Goal: Task Accomplishment & Management: Use online tool/utility

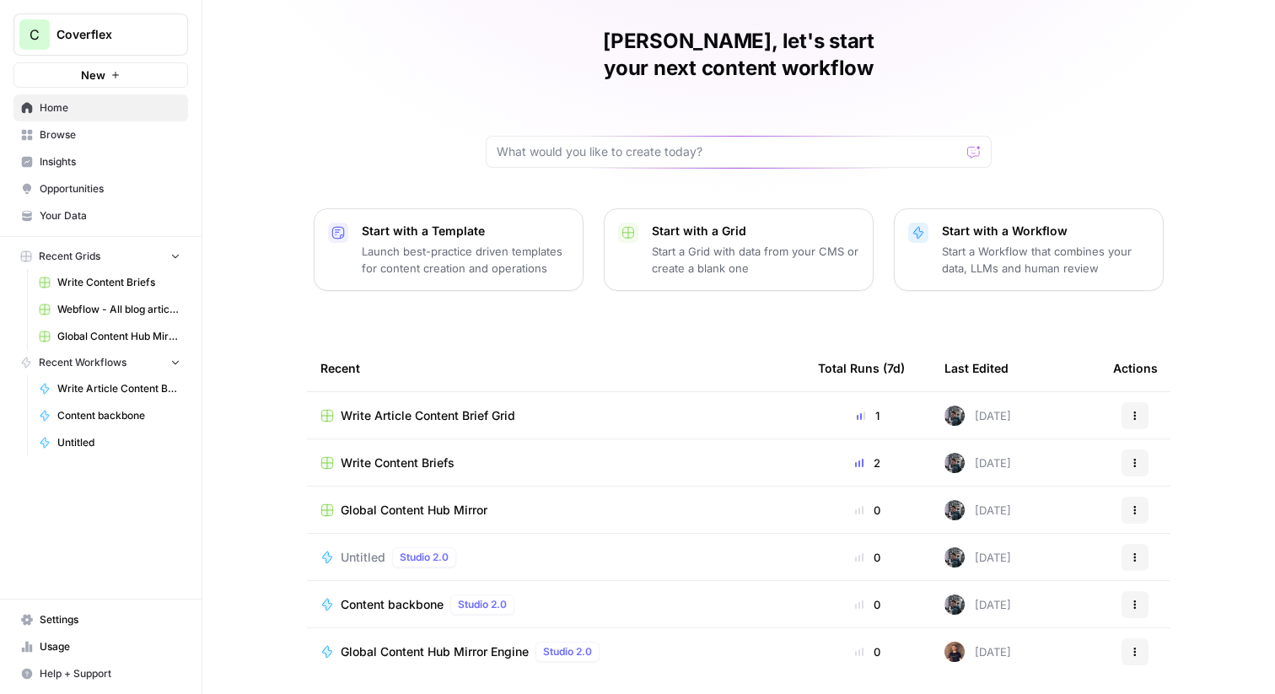
scroll to position [68, 0]
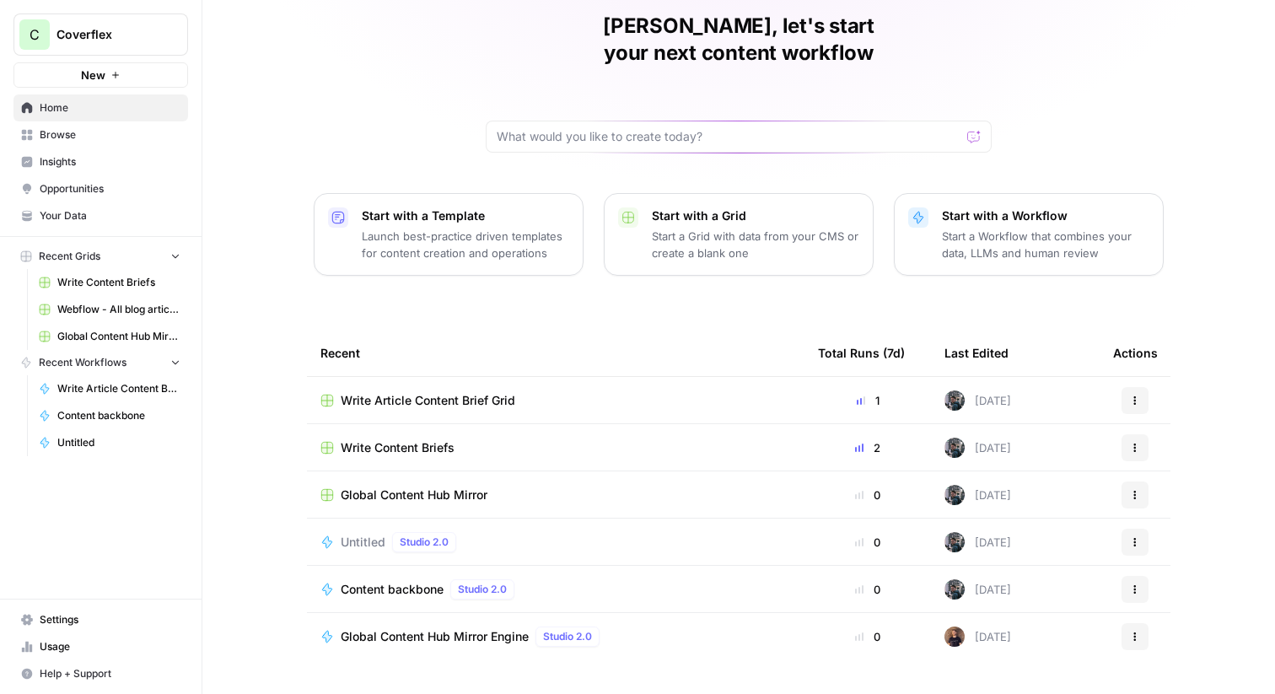
click at [551, 532] on div "Untitled Studio 2.0" at bounding box center [556, 542] width 471 height 20
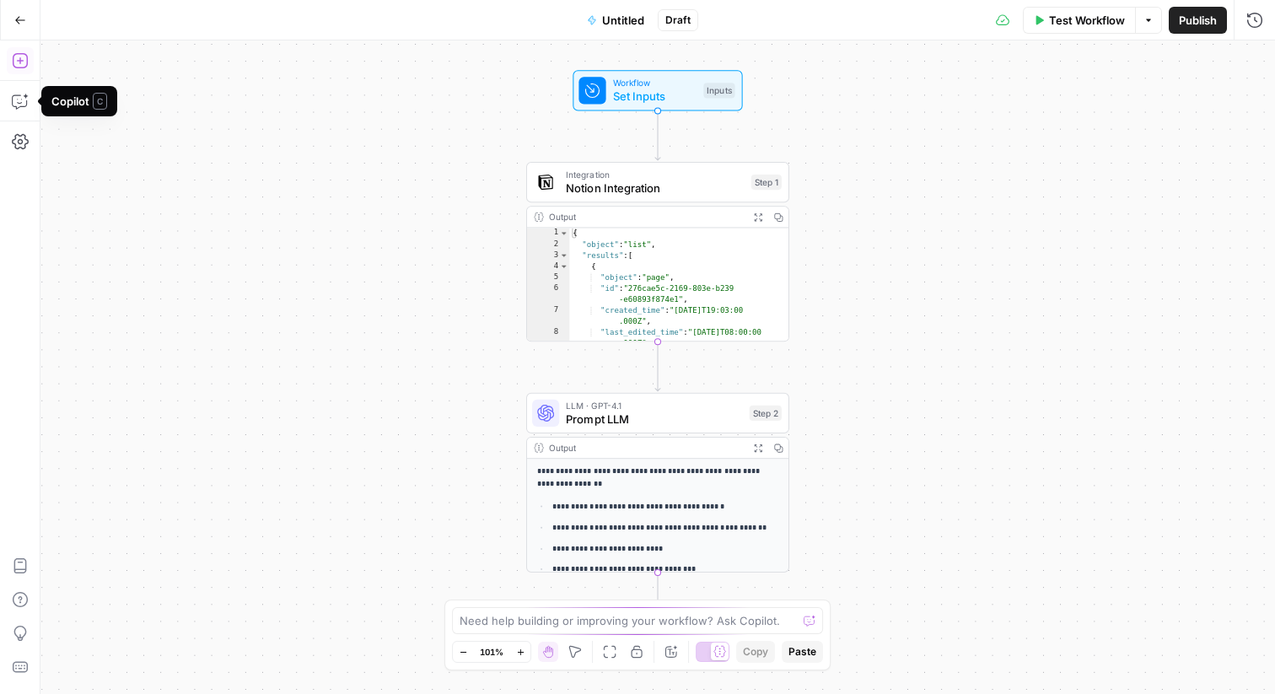
click at [24, 57] on icon "button" at bounding box center [20, 60] width 17 height 17
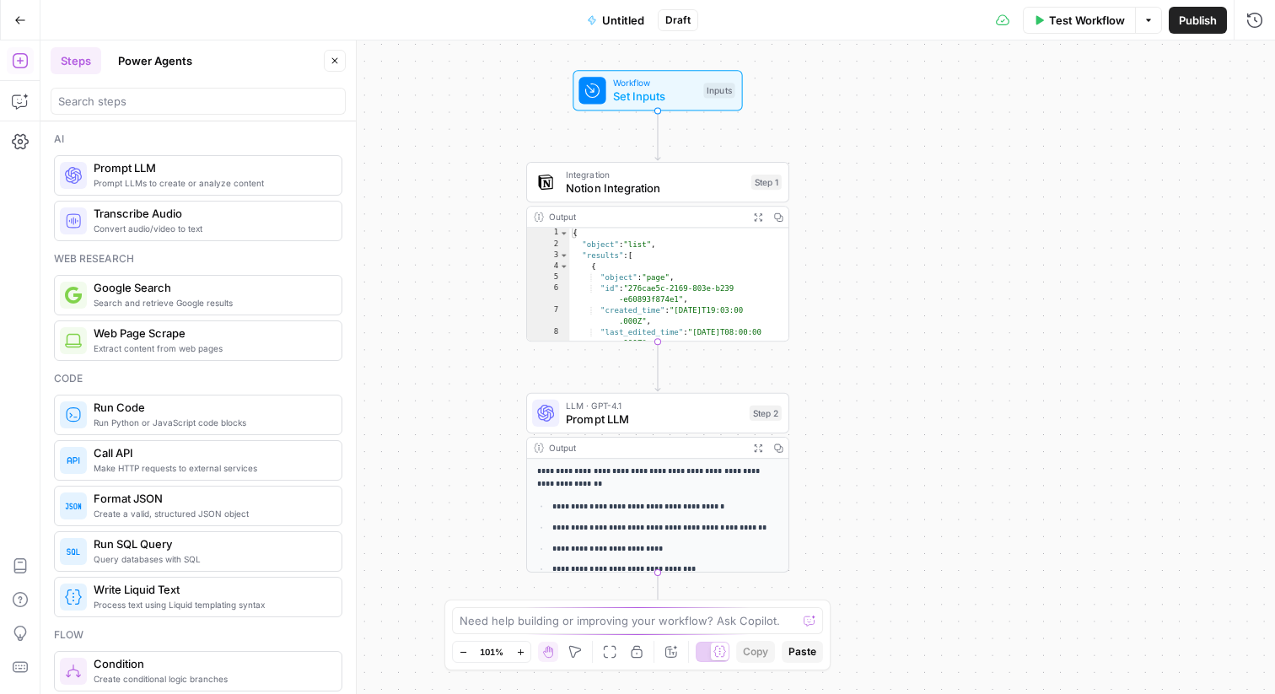
click at [197, 71] on button "Power Agents" at bounding box center [155, 60] width 94 height 27
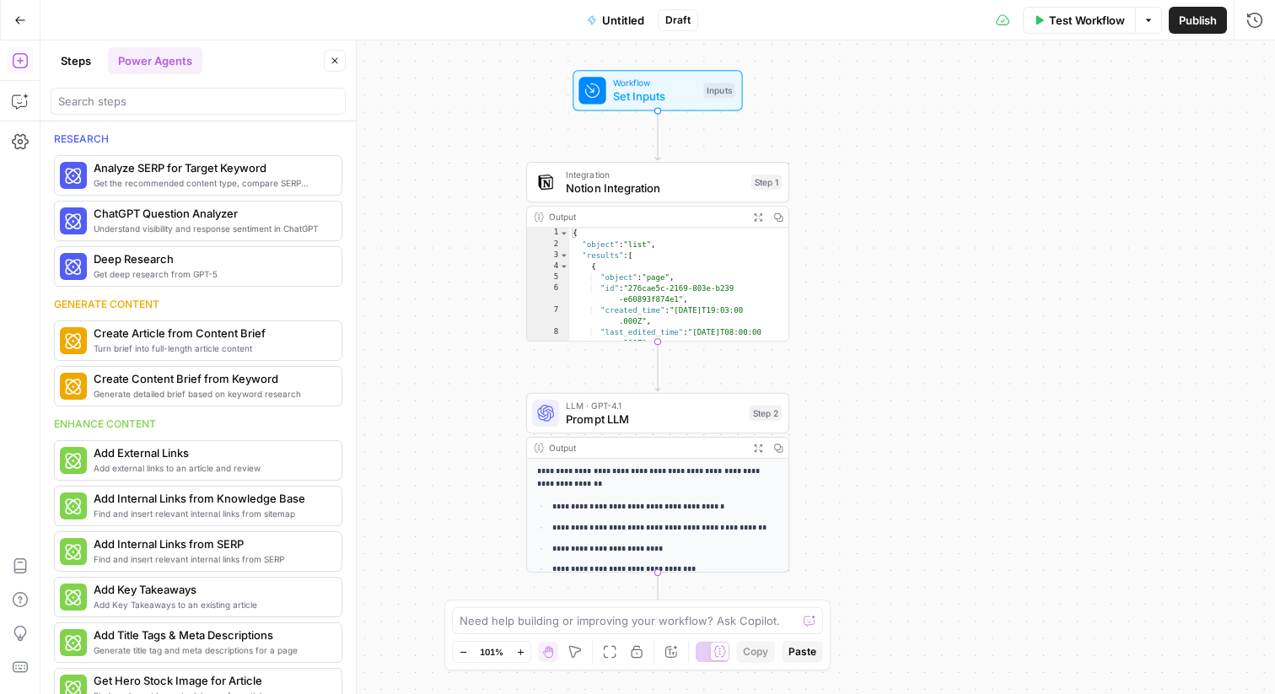
click at [15, 19] on icon "button" at bounding box center [20, 20] width 10 height 8
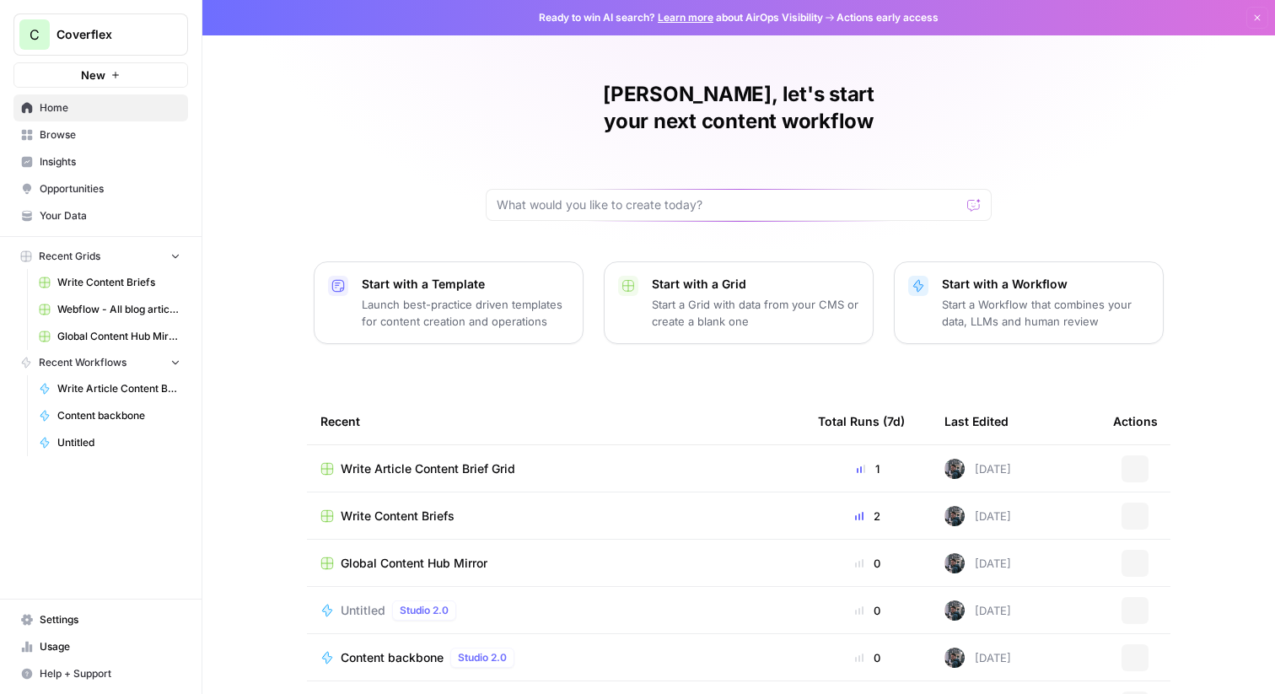
click at [87, 137] on span "Browse" at bounding box center [110, 134] width 141 height 15
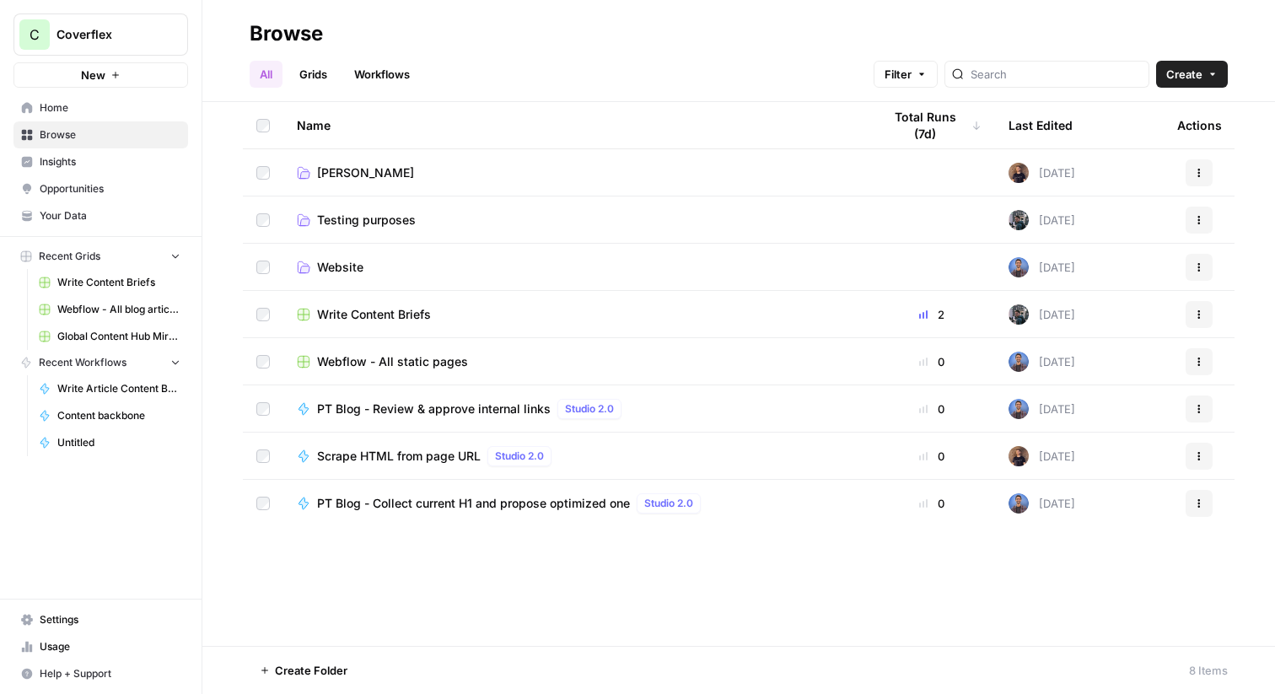
click at [387, 229] on td "Testing purposes" at bounding box center [575, 220] width 585 height 46
click at [395, 218] on span "Testing purposes" at bounding box center [366, 220] width 99 height 17
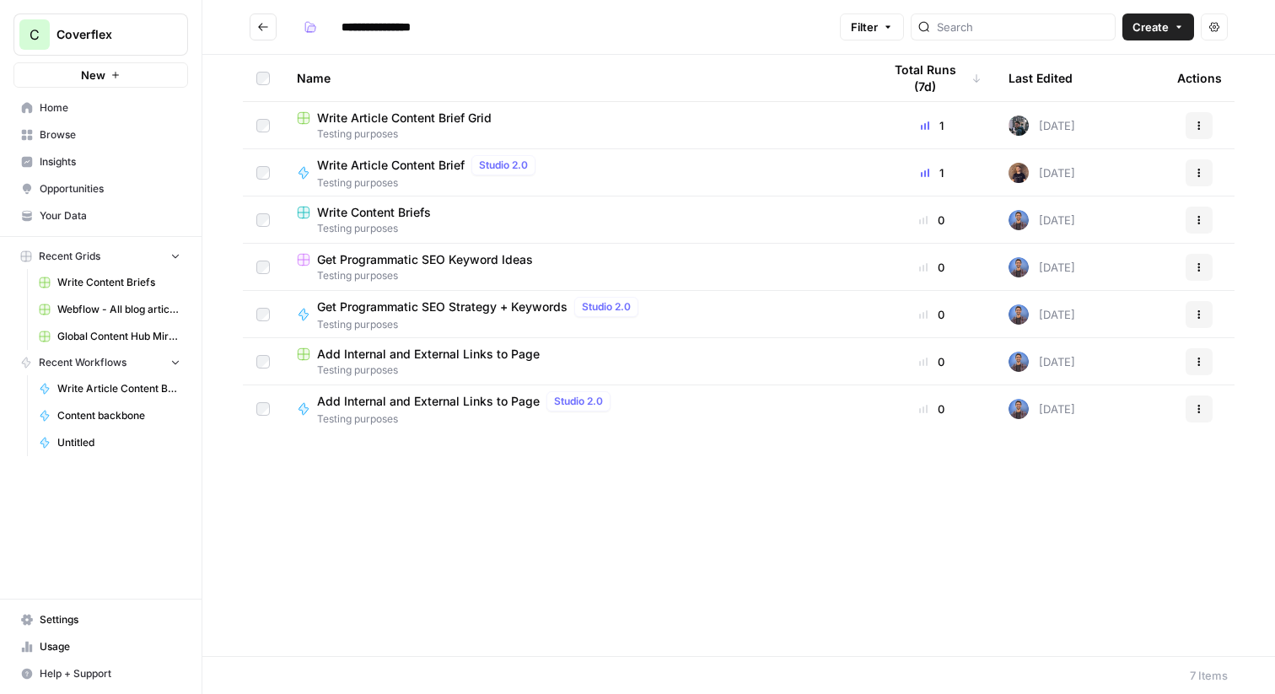
click at [384, 127] on span "Testing purposes" at bounding box center [576, 134] width 558 height 15
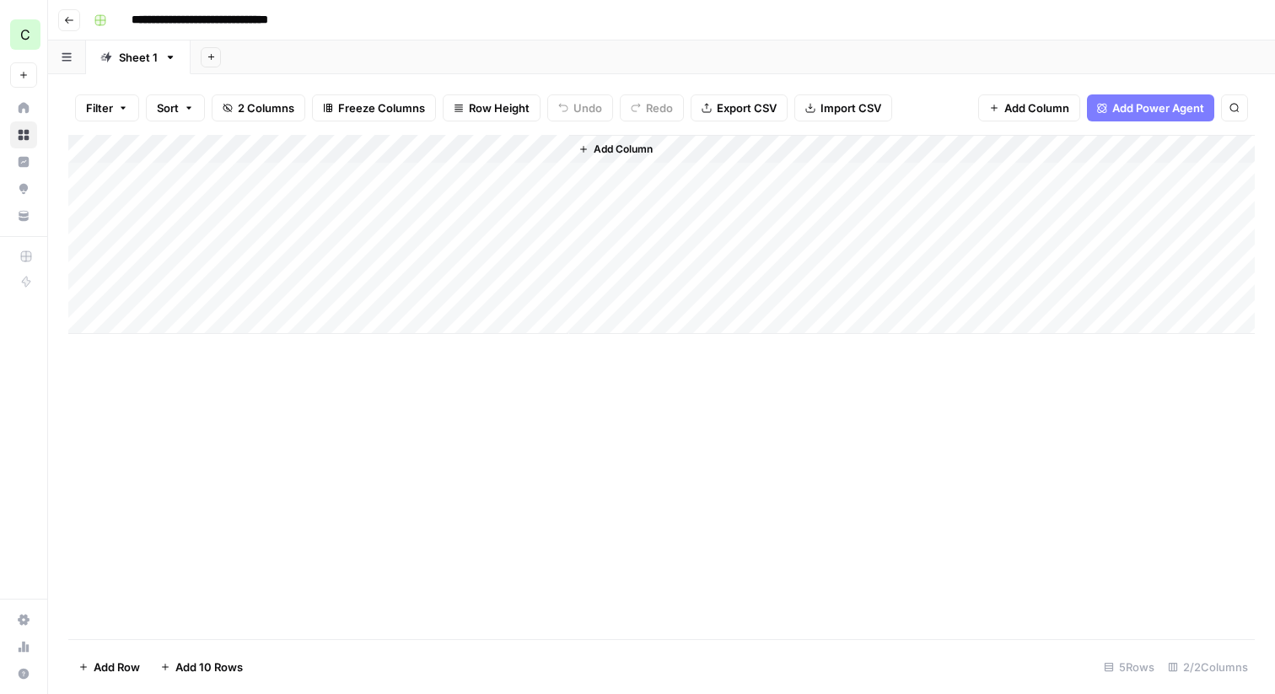
click at [534, 149] on div "Add Column" at bounding box center [661, 234] width 1187 height 199
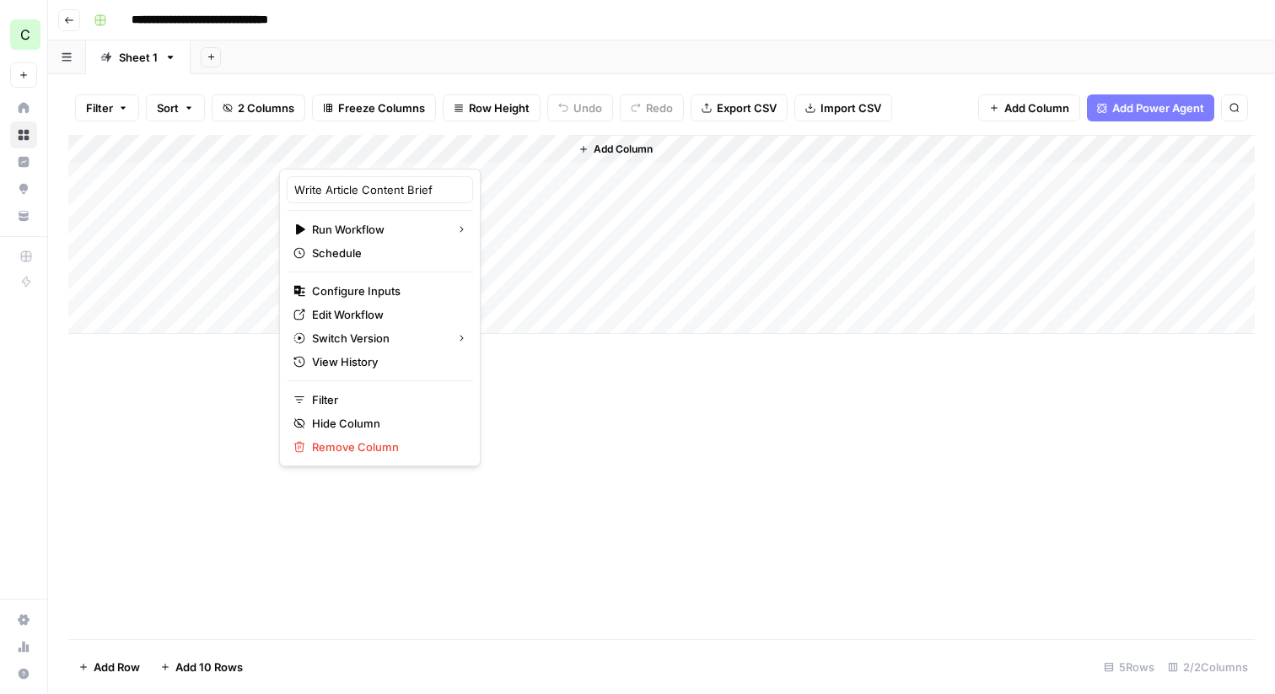
click at [578, 179] on div "Add Column" at bounding box center [912, 234] width 686 height 199
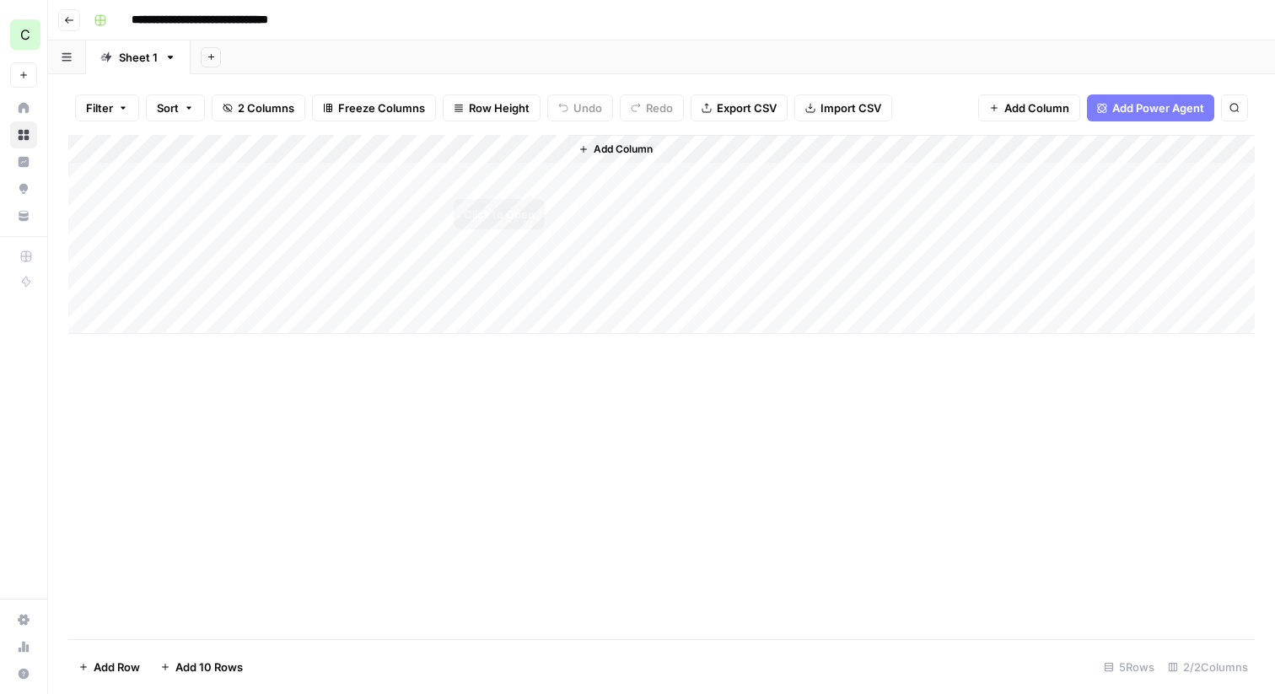
click at [349, 149] on div "Add Column" at bounding box center [661, 234] width 1187 height 199
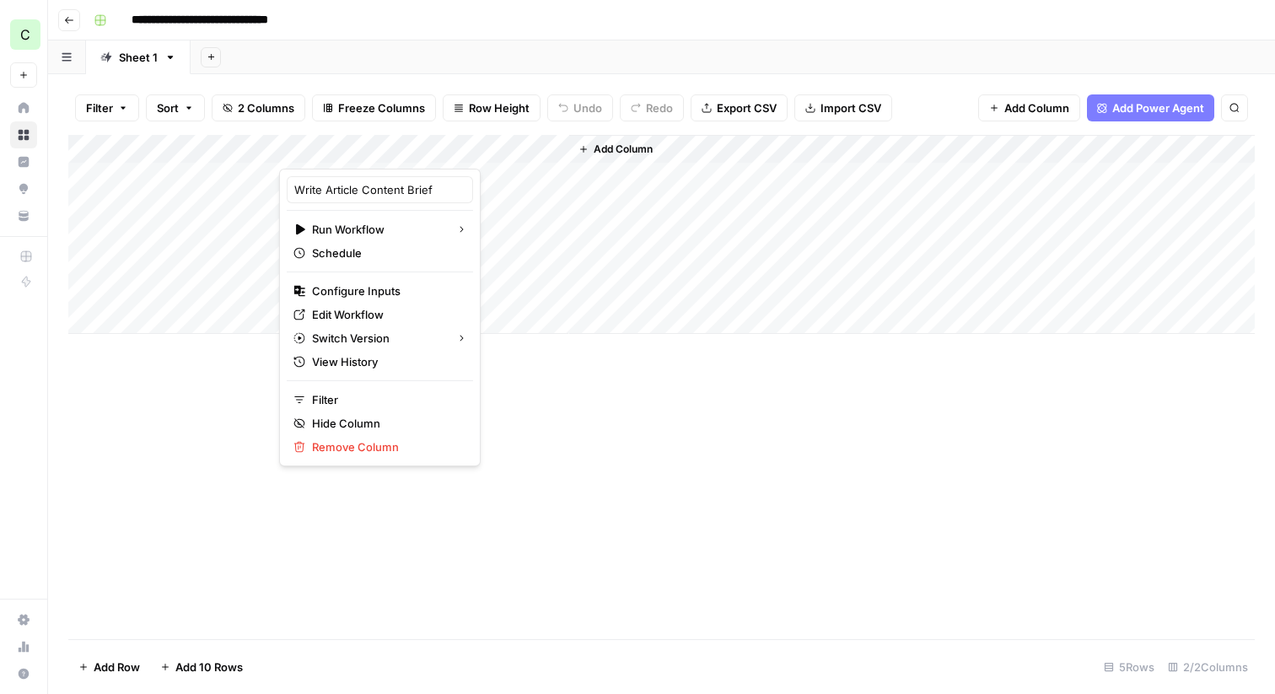
click at [514, 138] on div at bounding box center [424, 152] width 290 height 34
click at [528, 142] on div at bounding box center [424, 152] width 290 height 34
click at [505, 508] on div "Add Column" at bounding box center [661, 387] width 1187 height 504
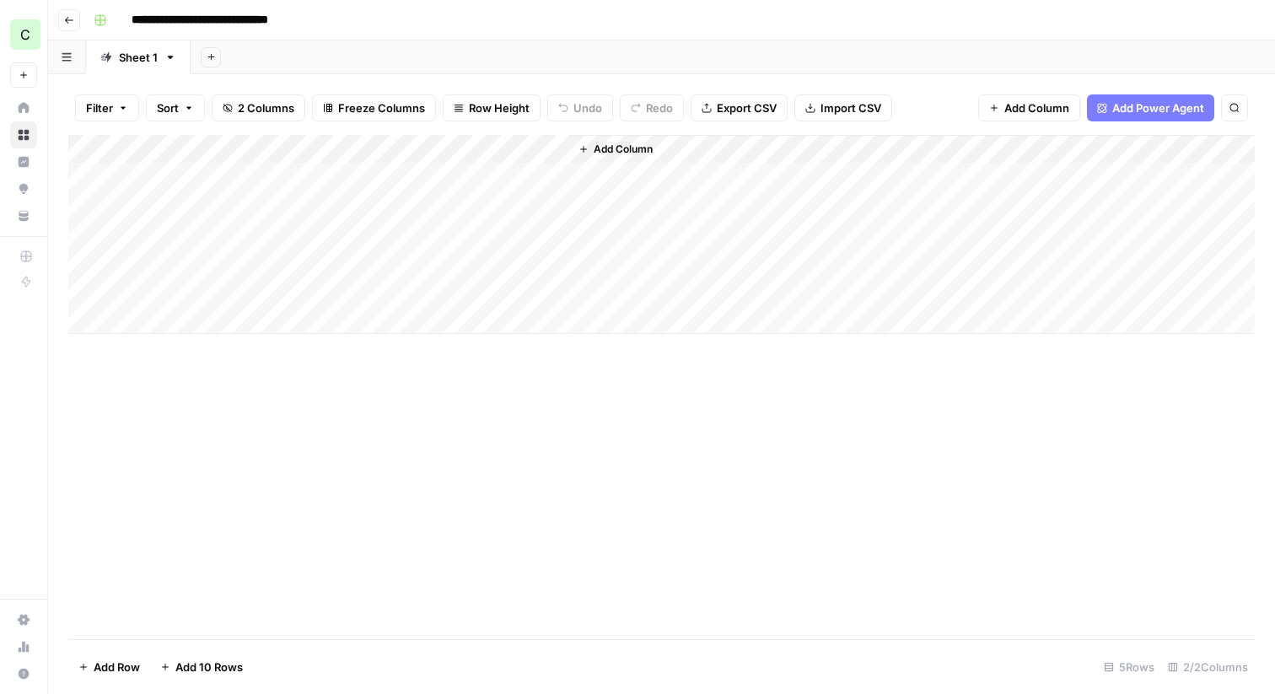
click at [294, 177] on div "Add Column" at bounding box center [661, 234] width 1187 height 199
click at [330, 174] on div "Add Column" at bounding box center [661, 234] width 1187 height 199
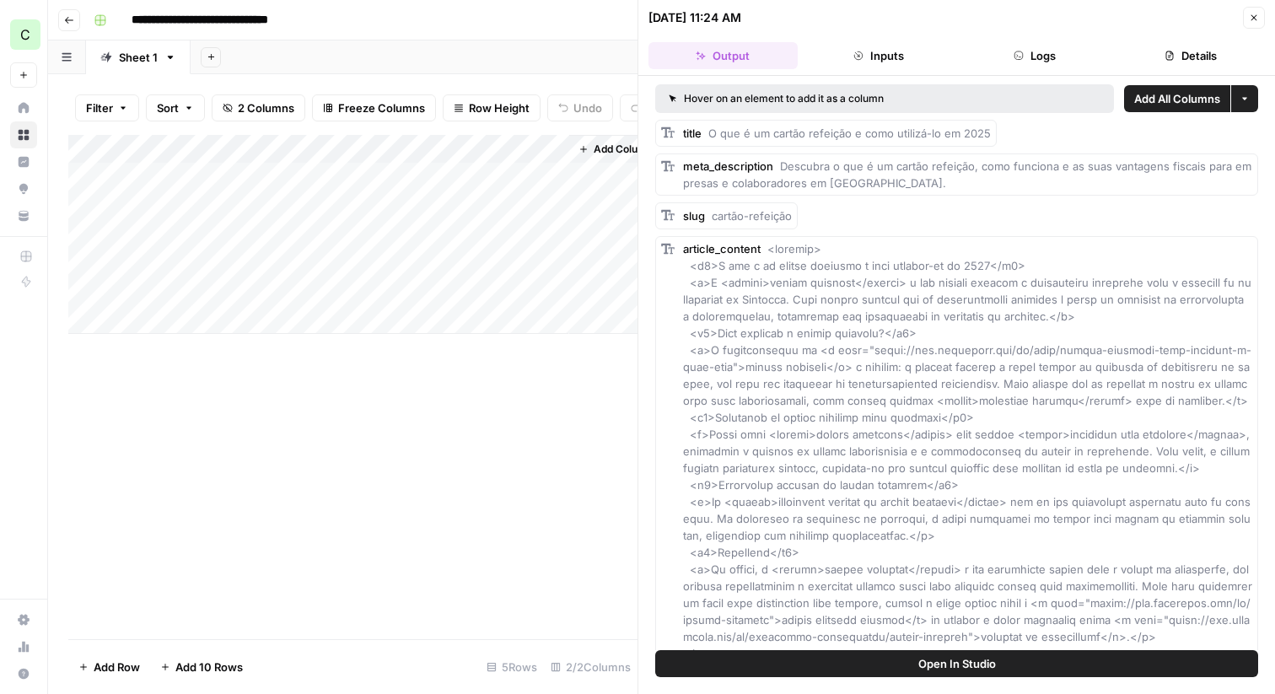
click at [1038, 63] on button "Logs" at bounding box center [1035, 55] width 149 height 27
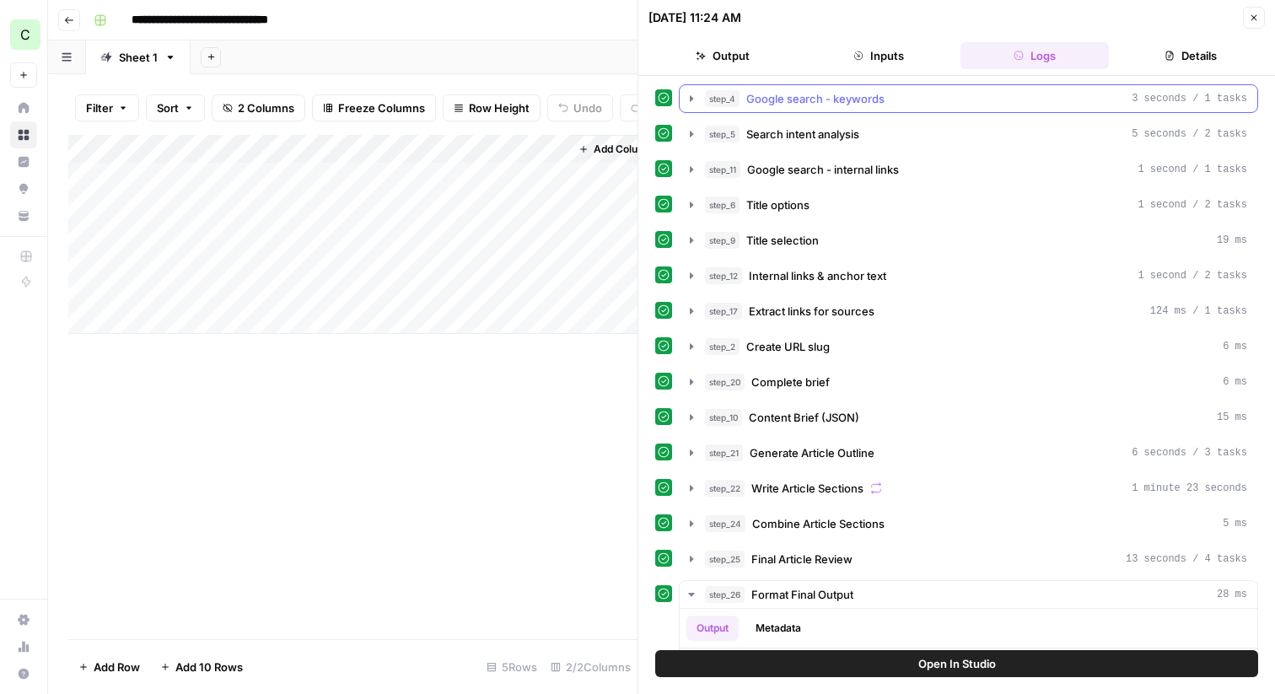
click at [689, 100] on icon "button" at bounding box center [691, 98] width 13 height 13
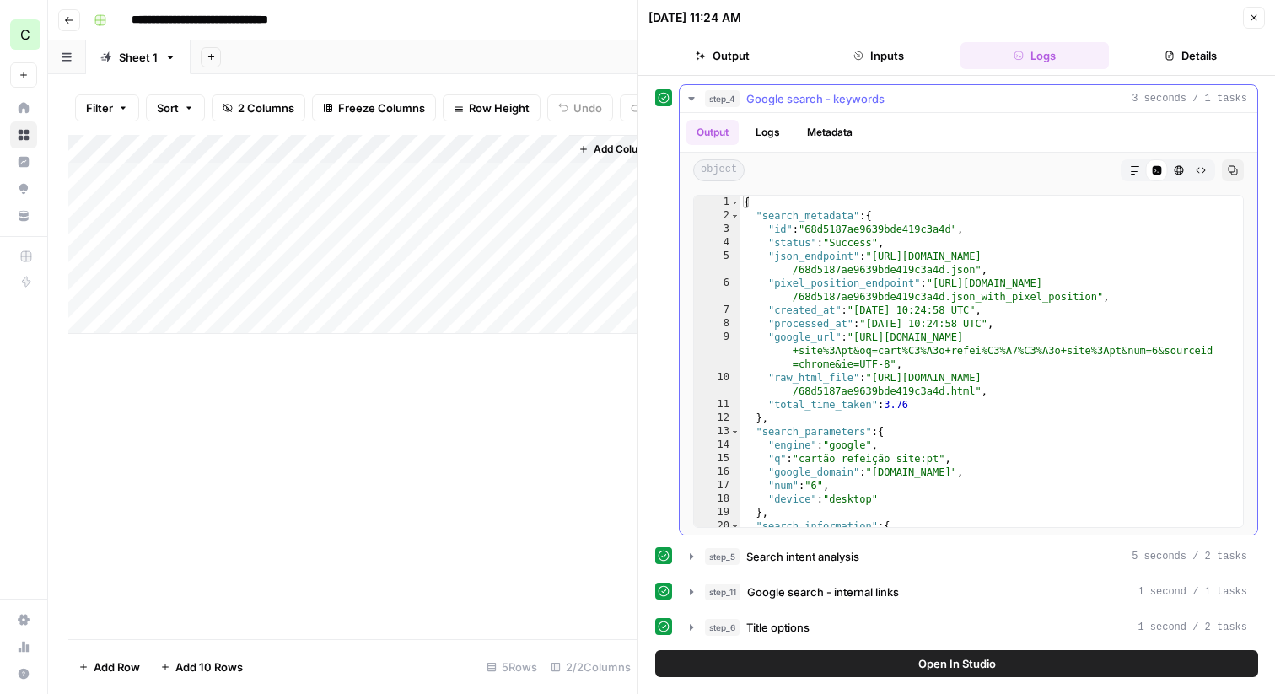
click at [689, 100] on icon "button" at bounding box center [691, 98] width 13 height 13
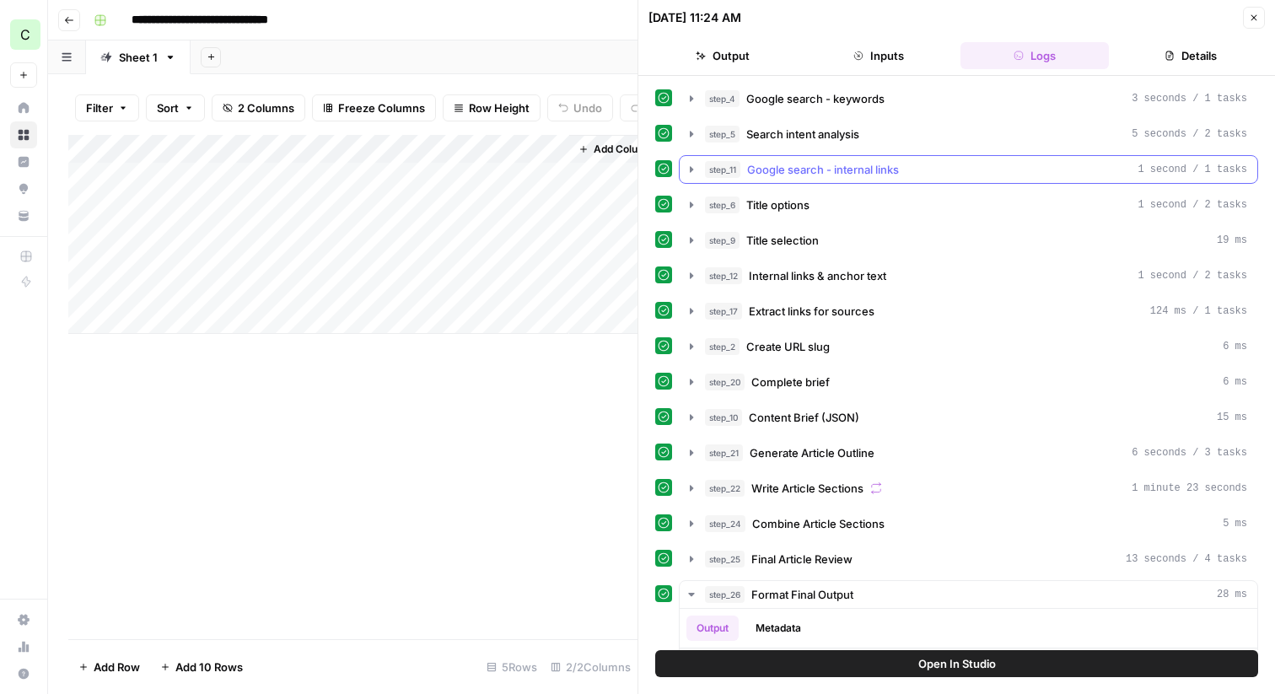
click at [694, 172] on icon "button" at bounding box center [691, 169] width 13 height 13
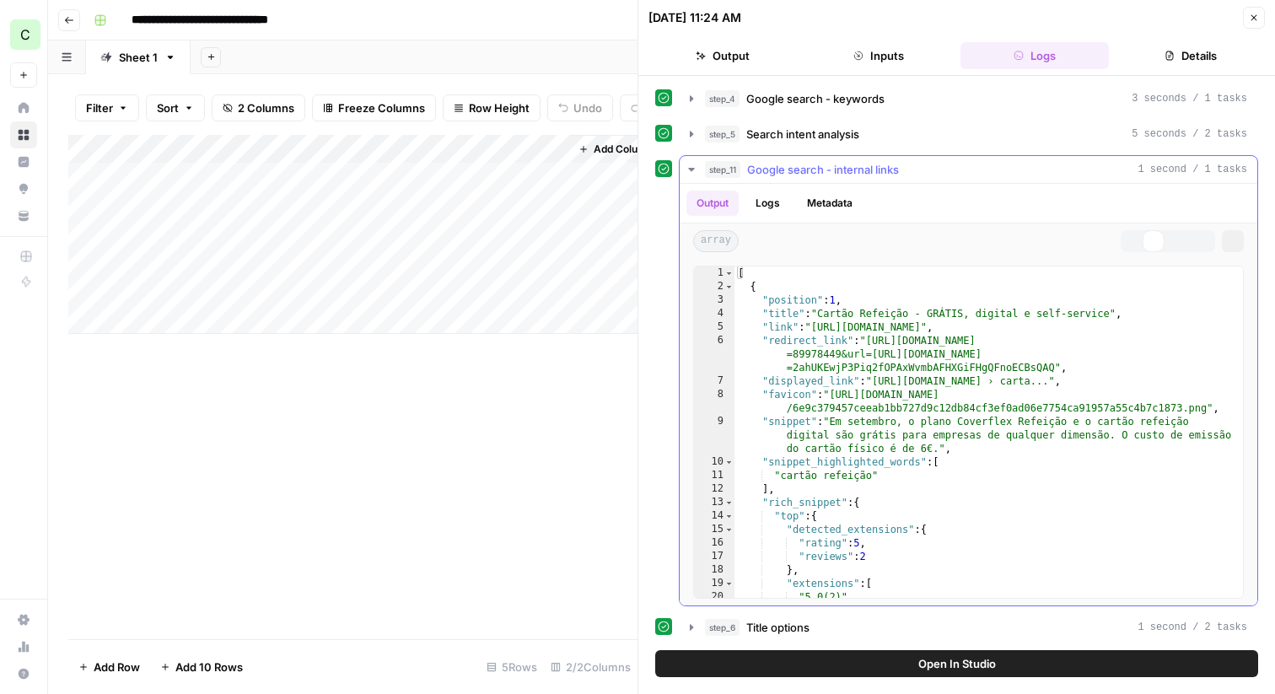
click at [689, 171] on icon "button" at bounding box center [691, 169] width 13 height 13
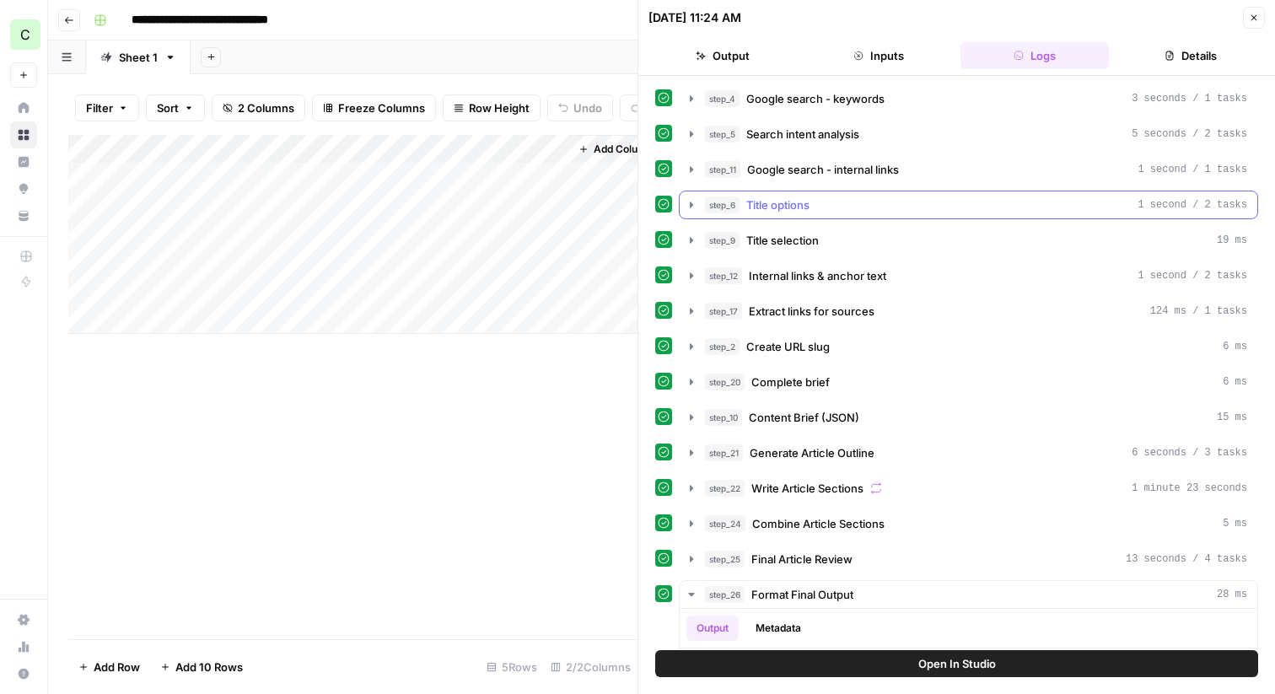
click at [685, 201] on icon "button" at bounding box center [691, 204] width 13 height 13
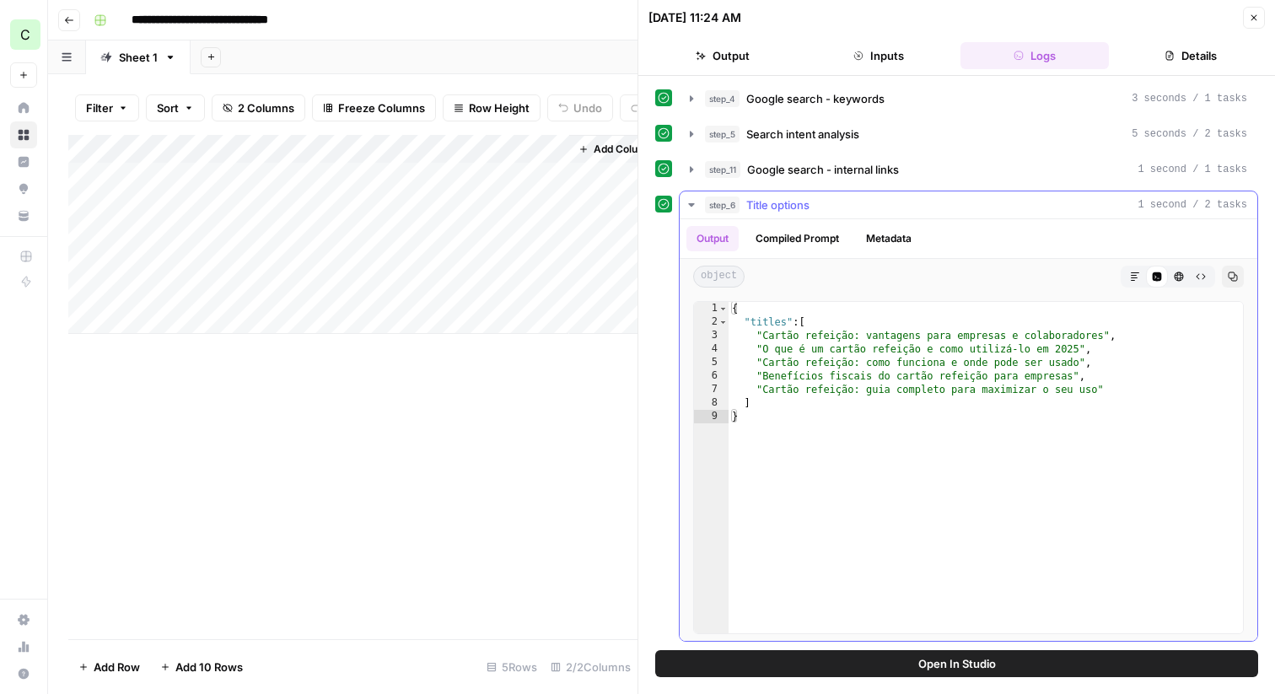
click at [685, 200] on icon "button" at bounding box center [691, 204] width 13 height 13
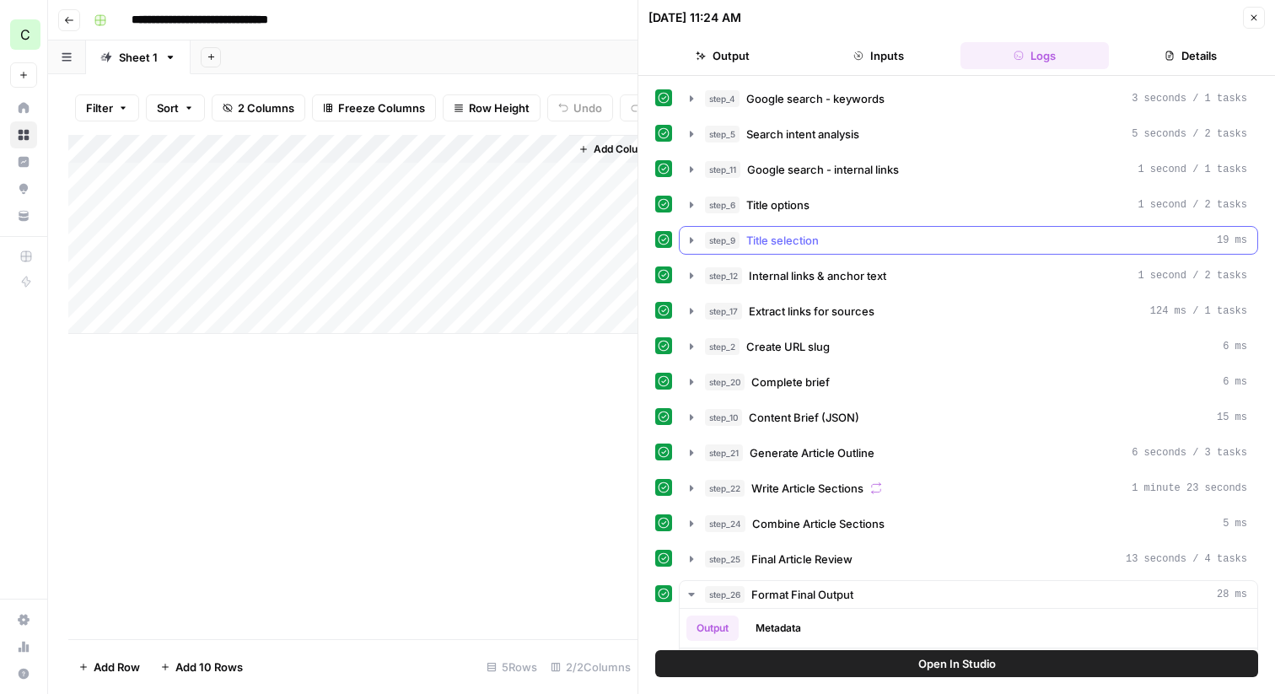
click at [685, 241] on icon "button" at bounding box center [691, 240] width 13 height 13
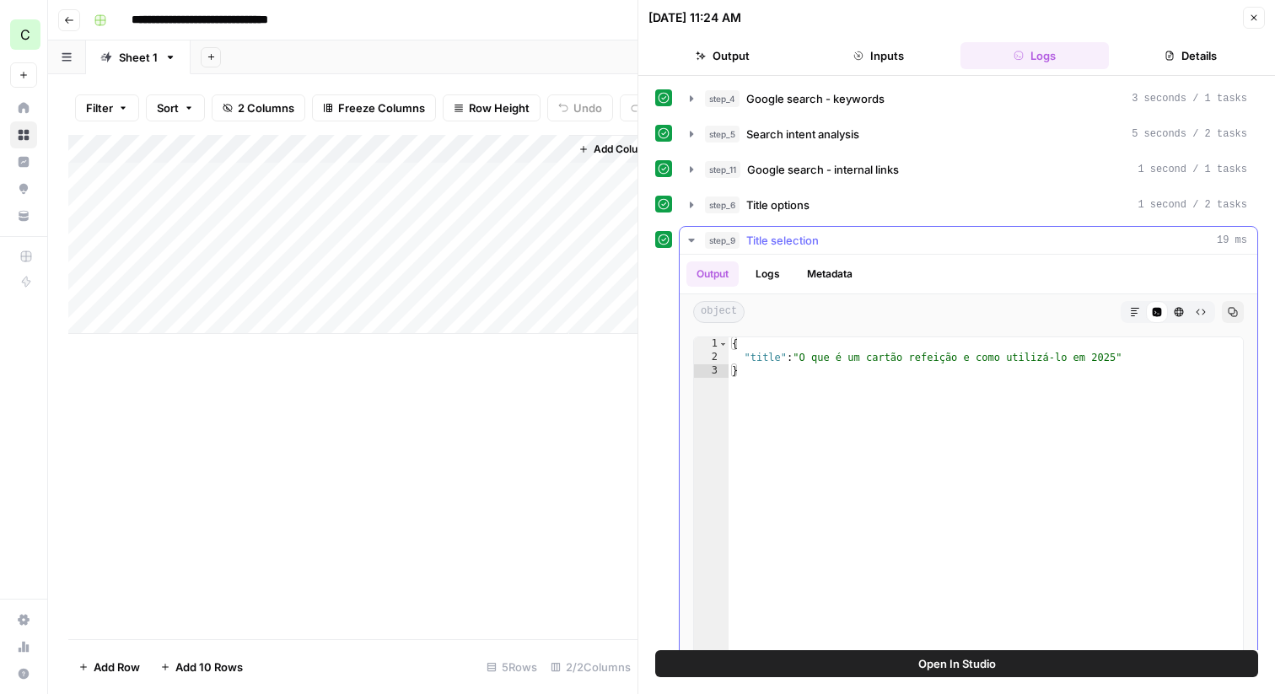
click at [684, 236] on button "step_9 Title selection 19 ms" at bounding box center [969, 240] width 578 height 27
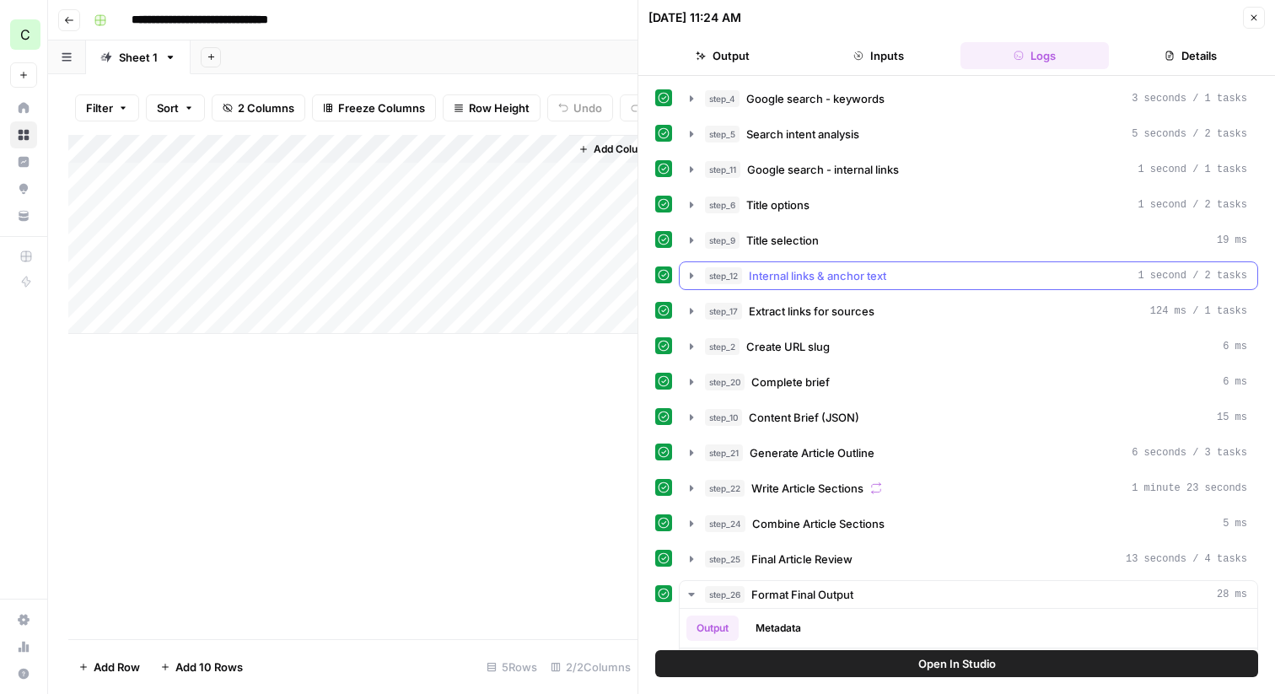
click at [686, 277] on icon "button" at bounding box center [691, 275] width 13 height 13
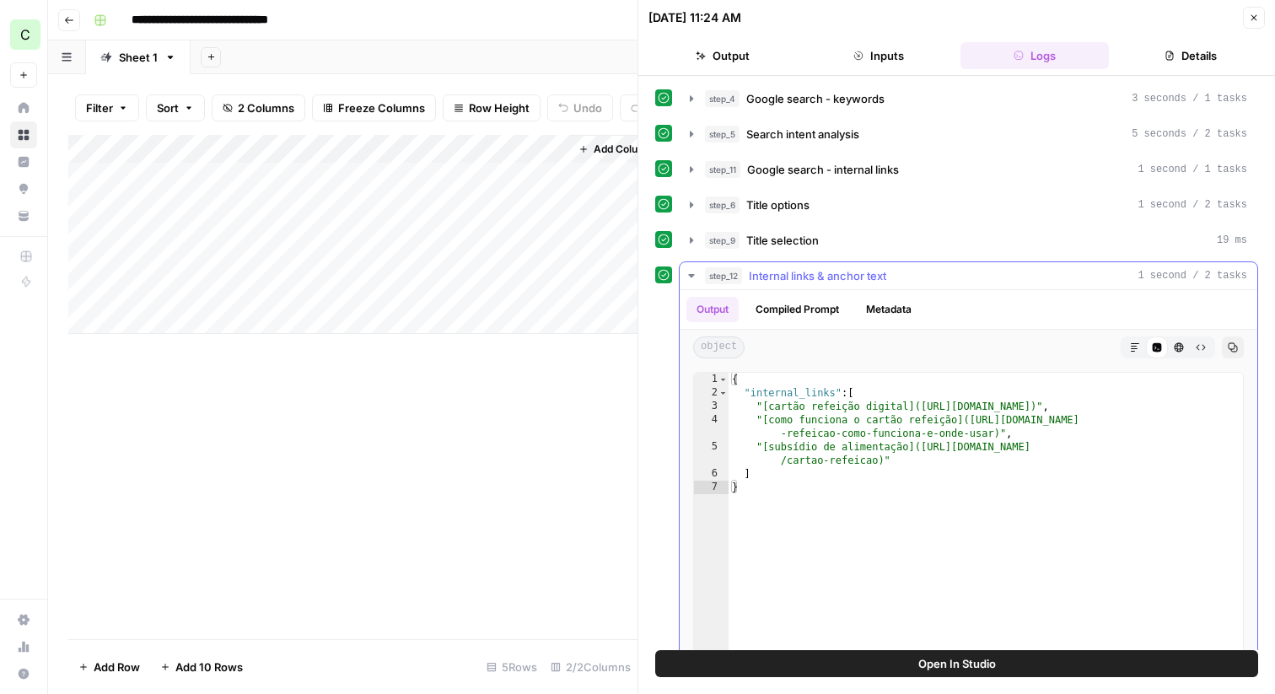
click at [686, 277] on icon "button" at bounding box center [691, 275] width 13 height 13
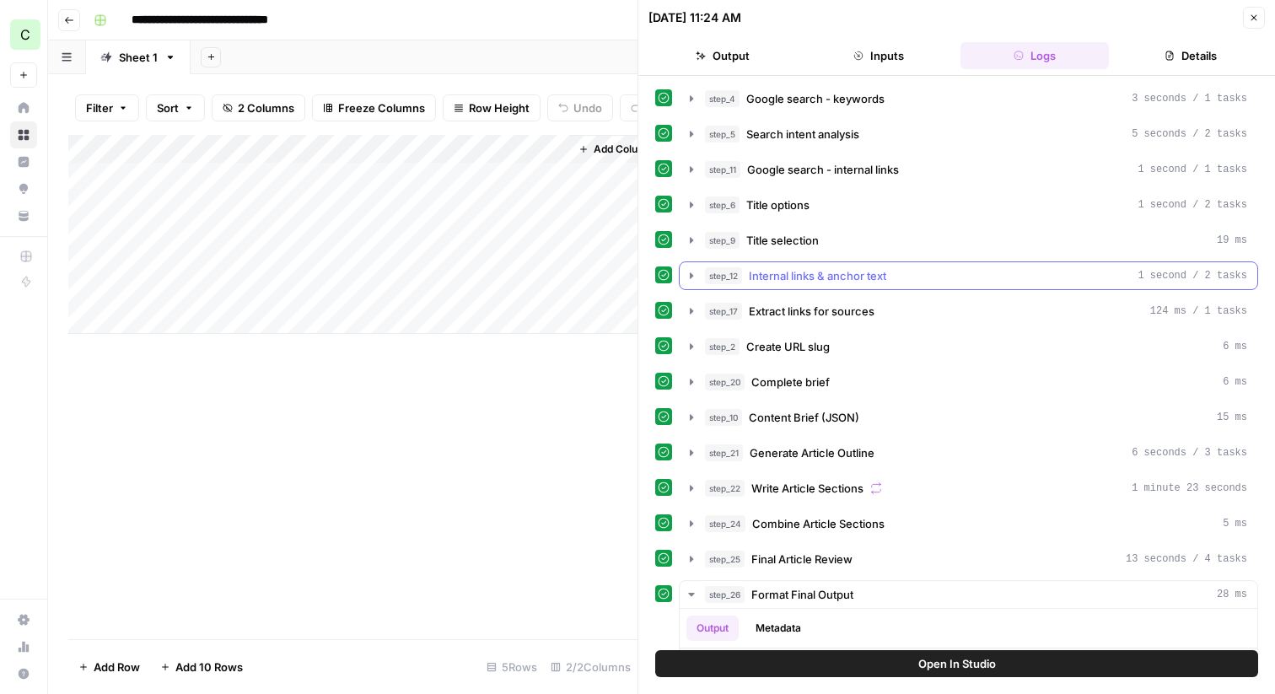
click at [692, 277] on icon "button" at bounding box center [691, 275] width 3 height 6
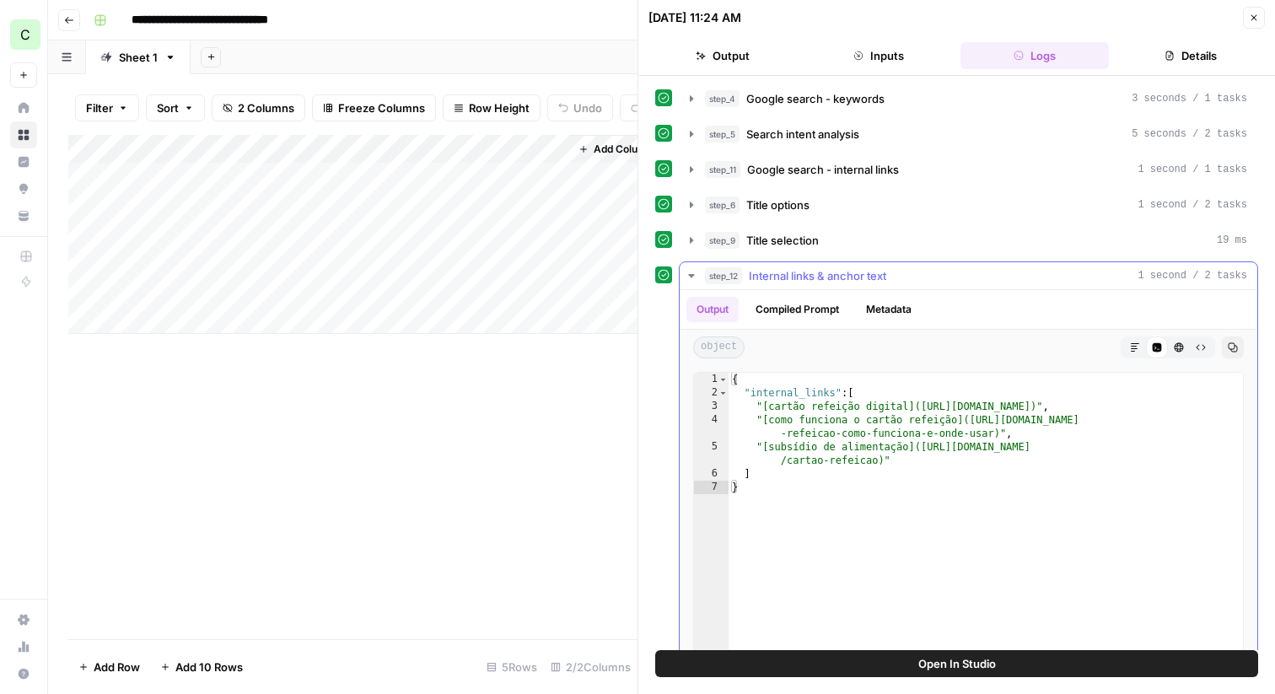
click at [780, 314] on button "Compiled Prompt" at bounding box center [798, 309] width 104 height 25
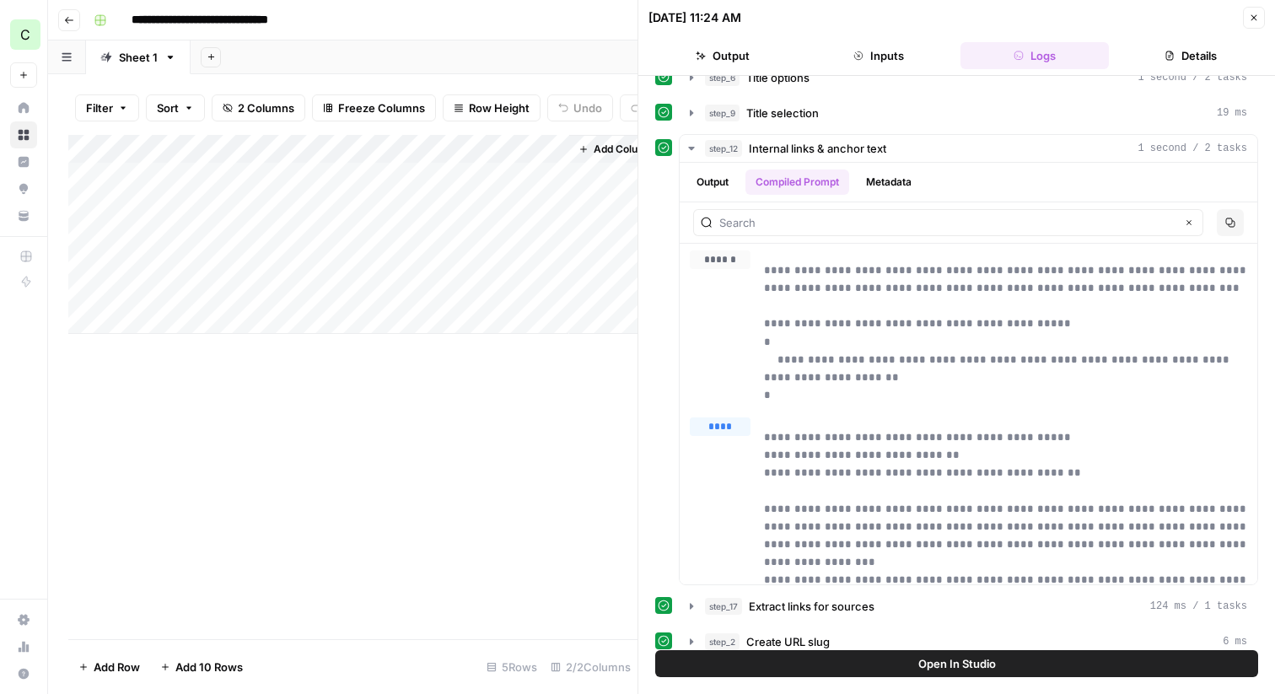
scroll to position [130, 0]
